Goal: Information Seeking & Learning: Find specific fact

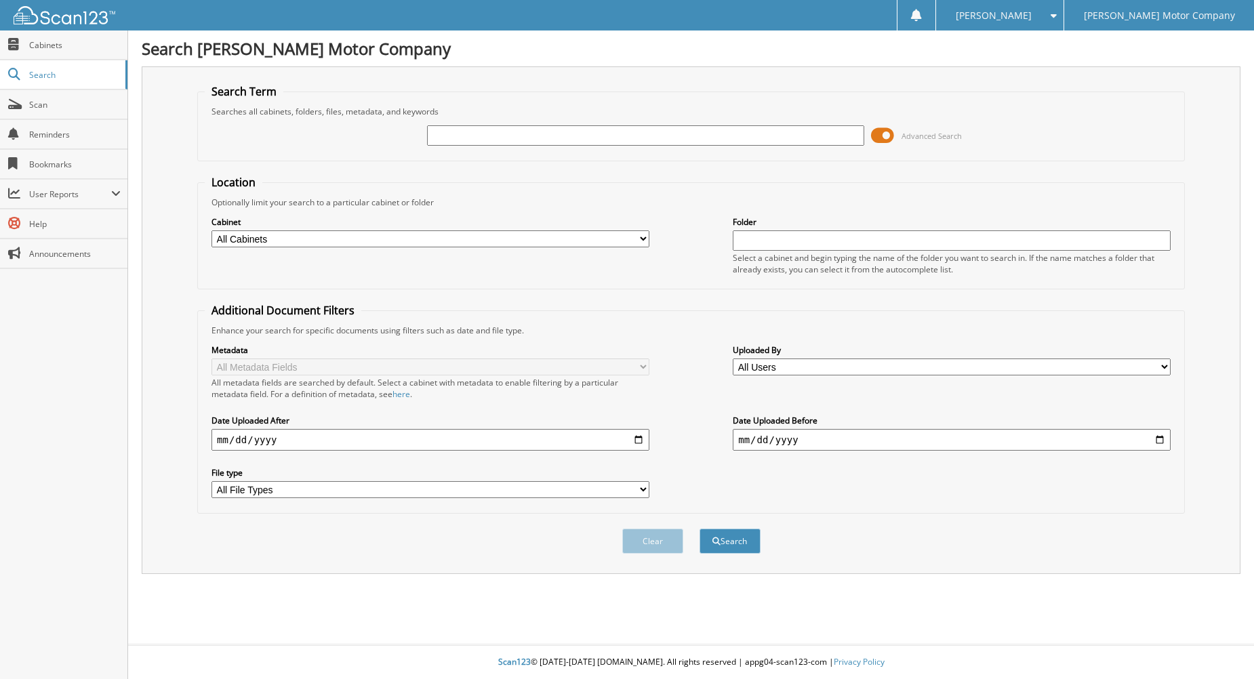
click at [512, 138] on input "text" at bounding box center [646, 135] width 438 height 20
type input "2011 toyota camry"
click at [740, 534] on button "Search" at bounding box center [729, 541] width 61 height 25
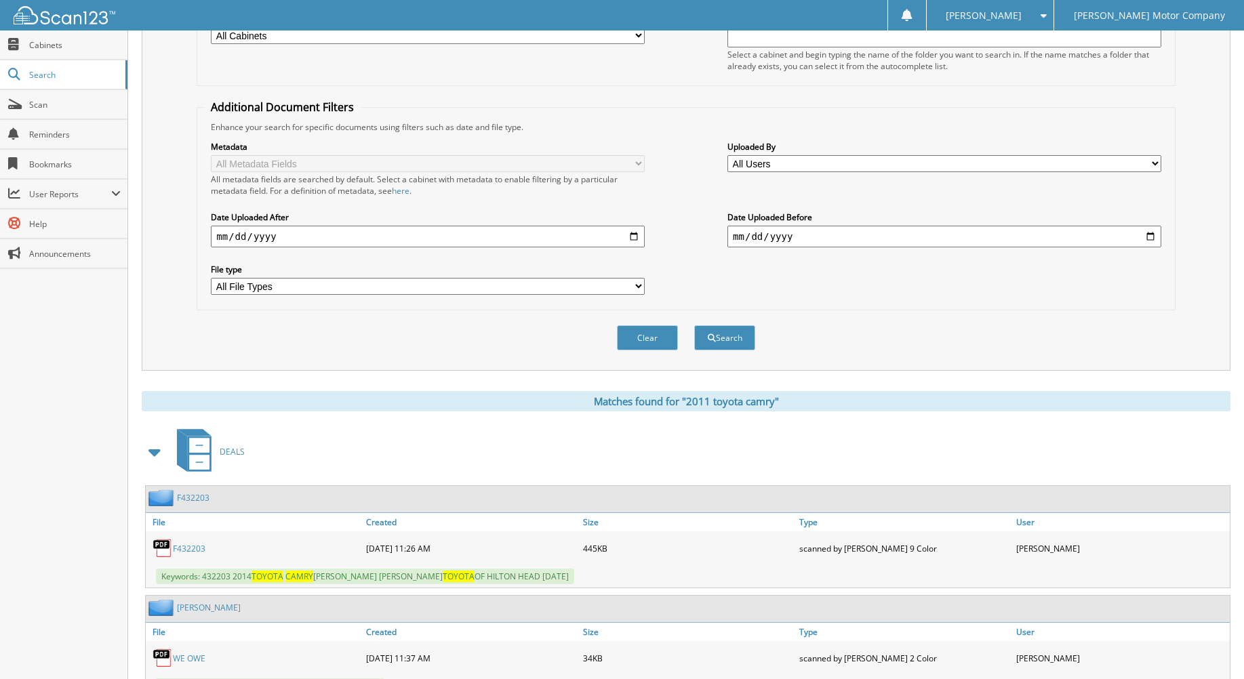
scroll to position [407, 0]
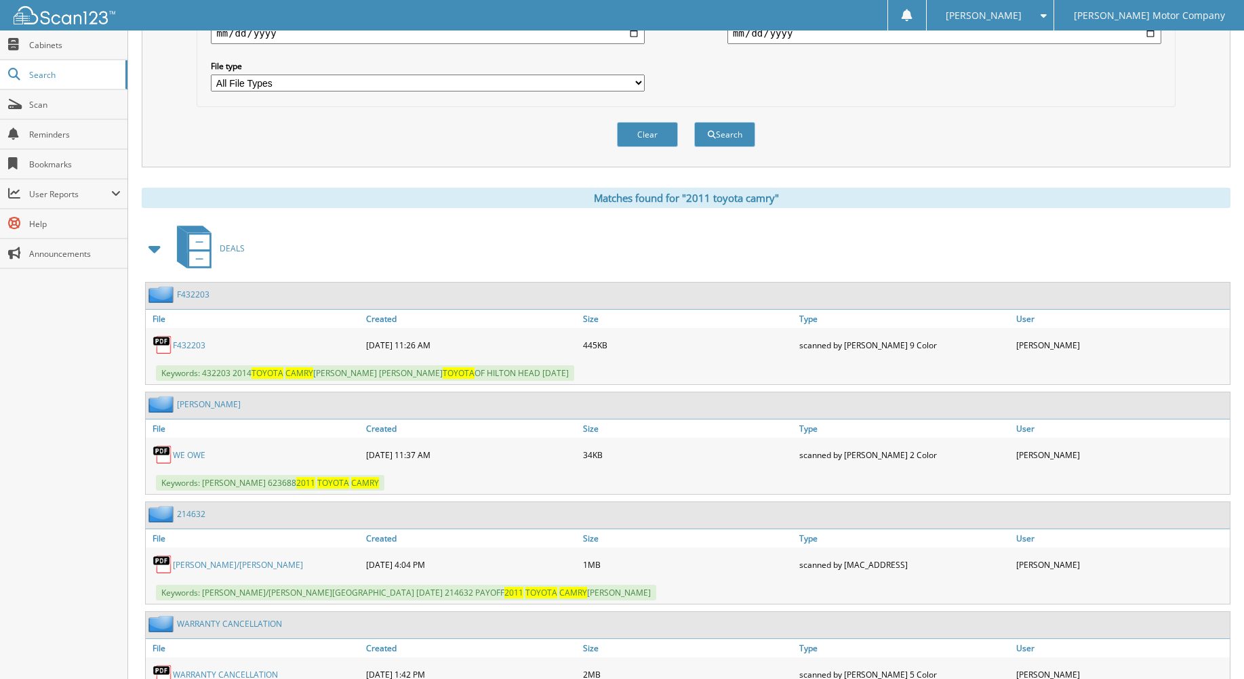
click at [158, 247] on span at bounding box center [155, 249] width 19 height 24
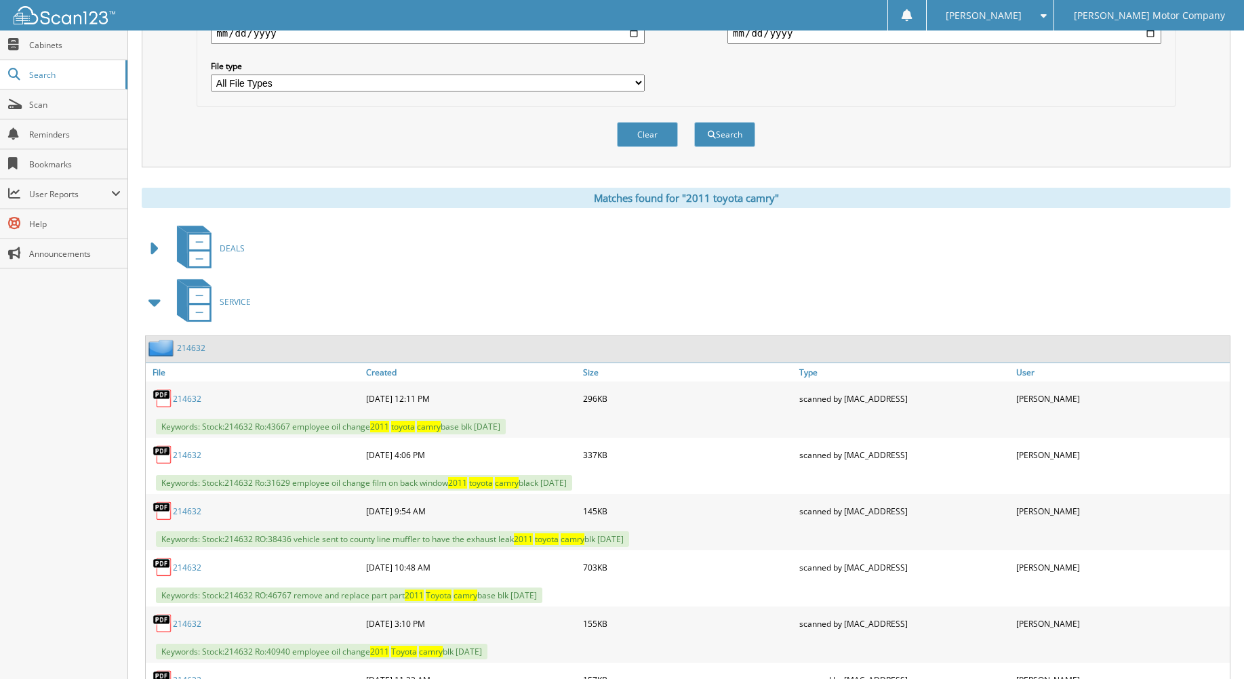
click at [157, 302] on span at bounding box center [155, 302] width 19 height 24
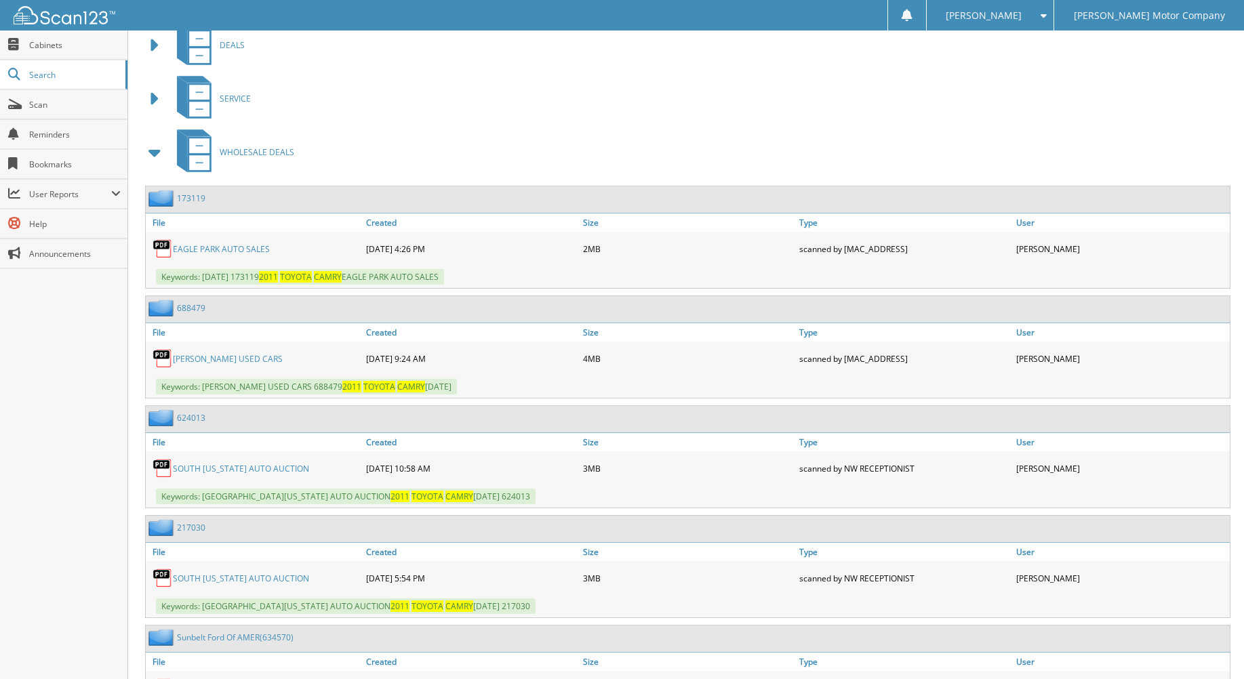
scroll to position [935, 0]
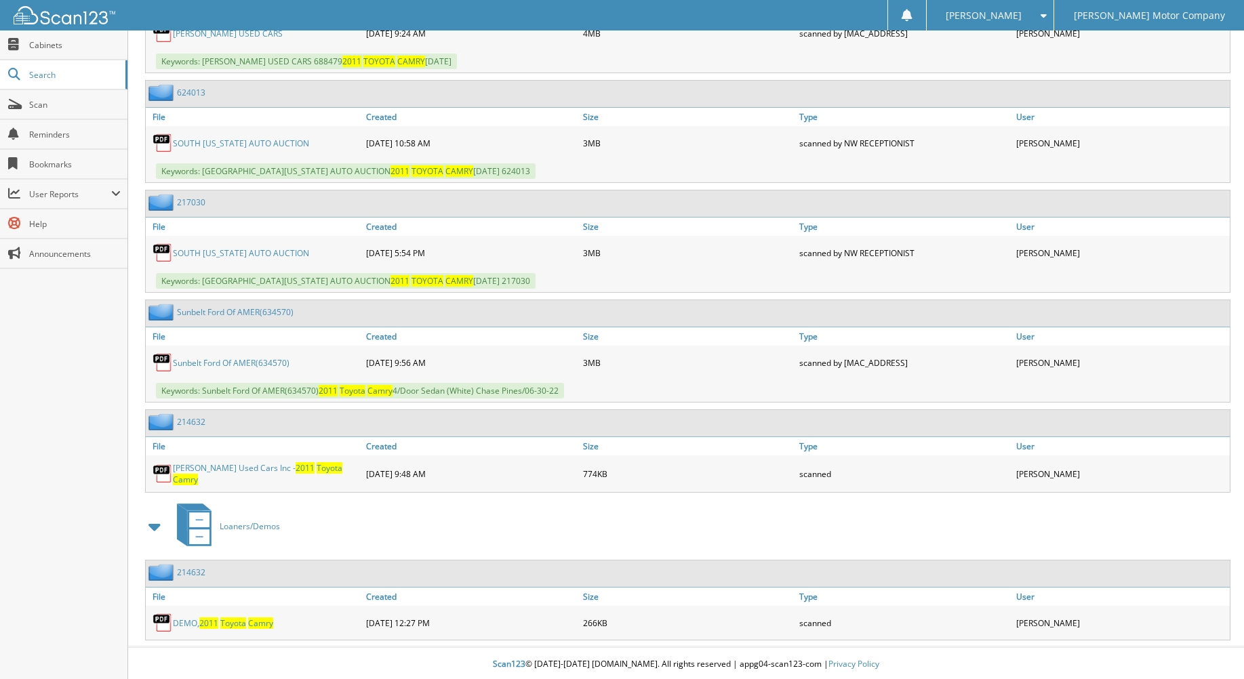
click at [197, 569] on link "214632" at bounding box center [191, 573] width 28 height 12
